Goal: Find specific page/section: Find specific page/section

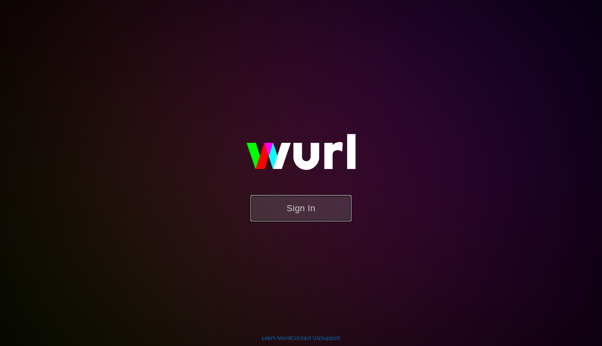
click at [308, 207] on button "Sign In" at bounding box center [300, 208] width 101 height 26
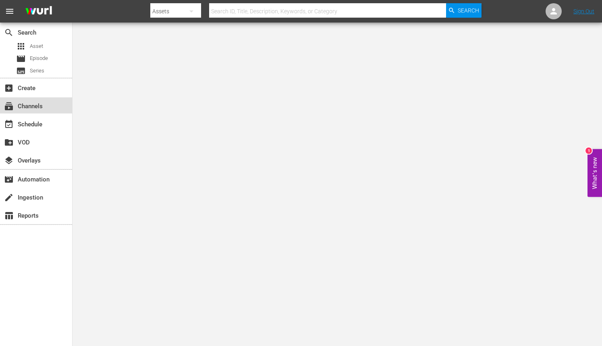
click at [45, 108] on div "subscriptions Channels" at bounding box center [36, 105] width 72 height 16
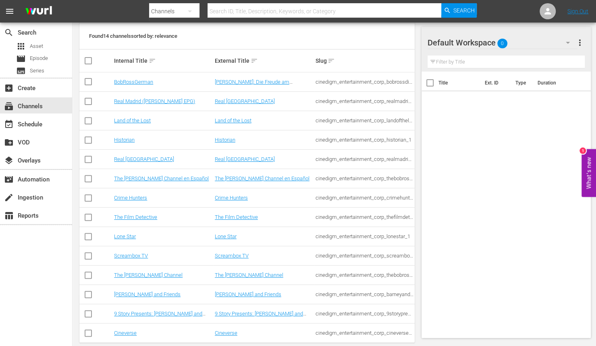
scroll to position [125, 0]
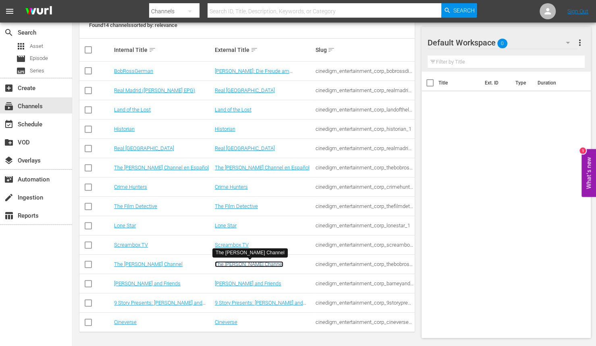
click at [233, 263] on link "The [PERSON_NAME] Channel" at bounding box center [249, 264] width 68 height 6
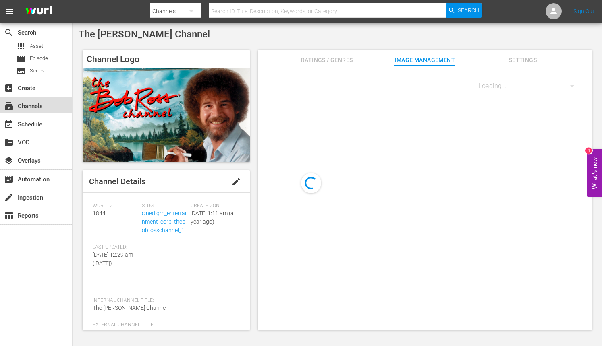
click at [21, 104] on div "subscriptions Channels" at bounding box center [22, 104] width 45 height 7
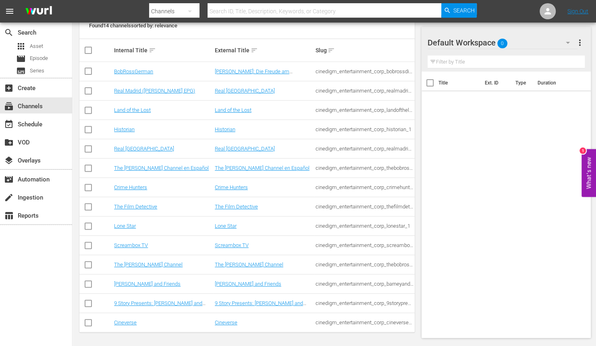
scroll to position [125, 0]
click at [232, 244] on link "Screambox TV" at bounding box center [232, 245] width 34 height 6
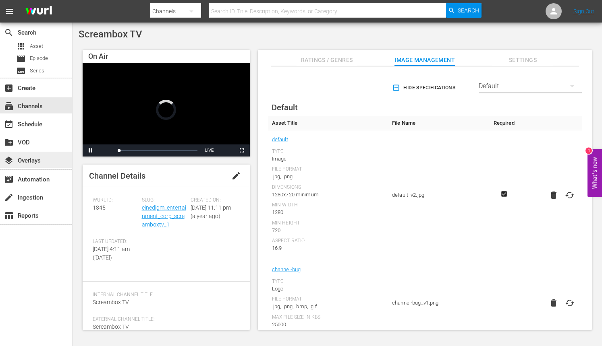
click at [31, 156] on div "layers Overlays" at bounding box center [22, 159] width 45 height 7
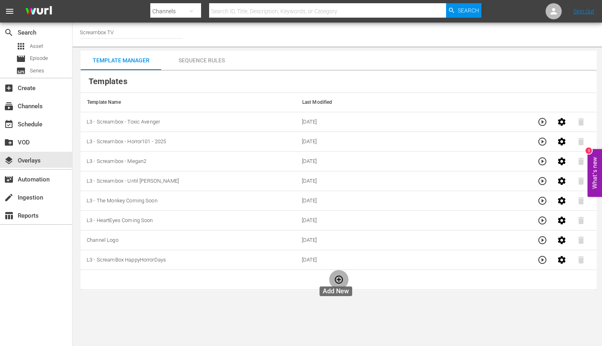
click at [340, 278] on icon "button" at bounding box center [339, 280] width 10 height 10
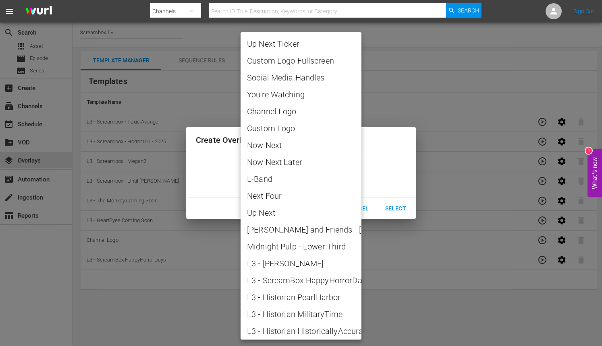
click at [358, 177] on body "menu Search By Channels Search ID, Title, Description, Keywords, or Category Se…" at bounding box center [301, 173] width 602 height 346
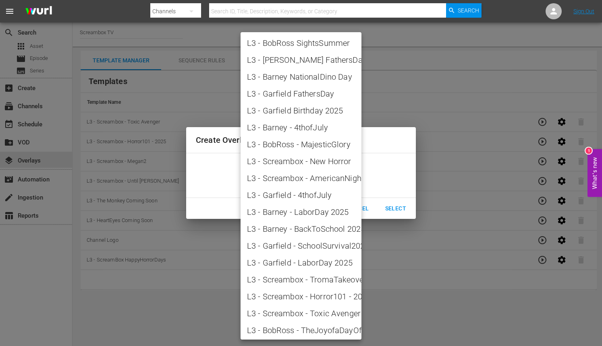
scroll to position [815, 0]
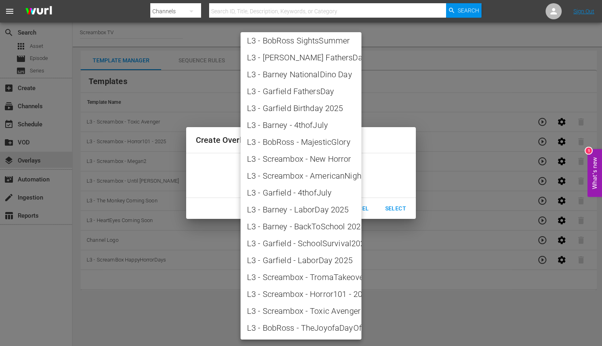
click at [388, 310] on div at bounding box center [301, 173] width 602 height 346
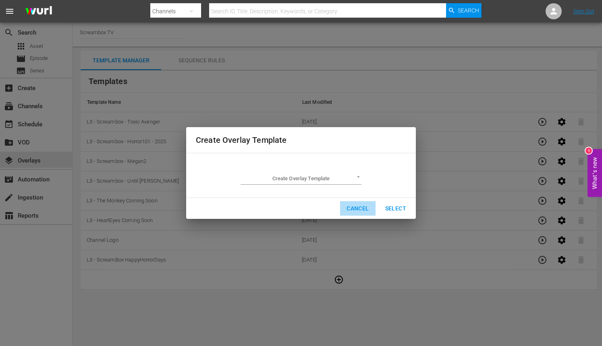
click at [356, 209] on span "Cancel" at bounding box center [357, 209] width 22 height 10
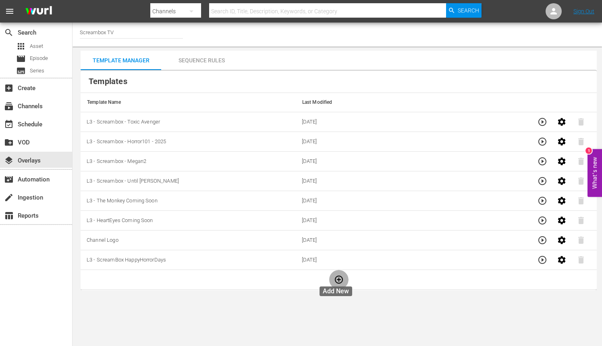
click at [336, 282] on icon "button" at bounding box center [339, 280] width 8 height 8
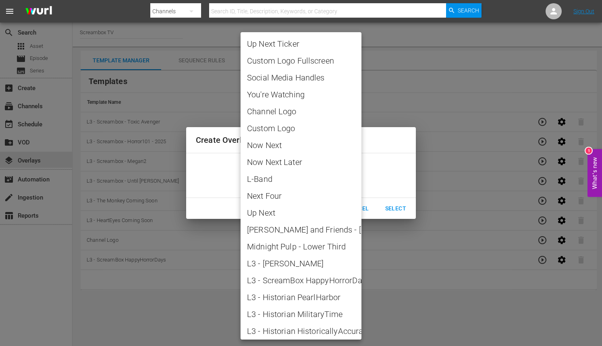
click at [358, 180] on body "menu Search By Channels Search ID, Title, Description, Keywords, or Category Se…" at bounding box center [301, 173] width 602 height 346
